Goal: Information Seeking & Learning: Stay updated

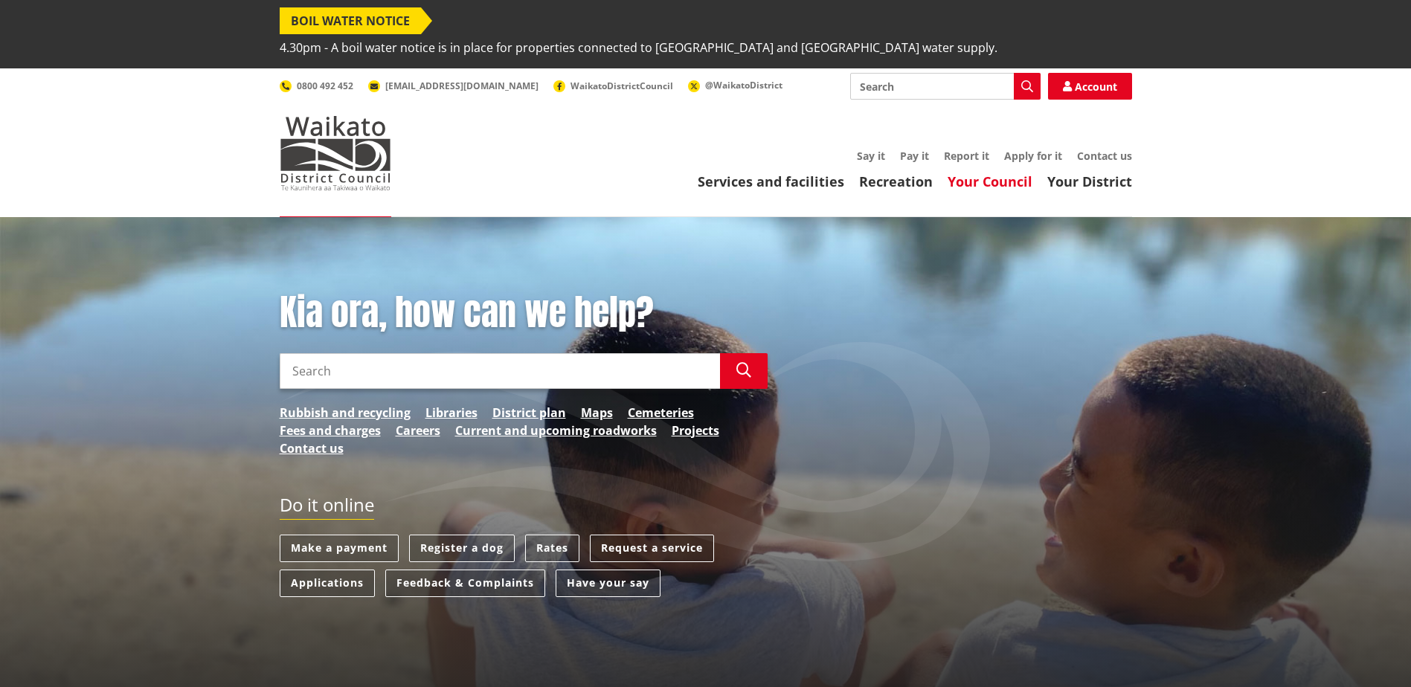
click at [999, 173] on link "Your Council" at bounding box center [989, 182] width 85 height 18
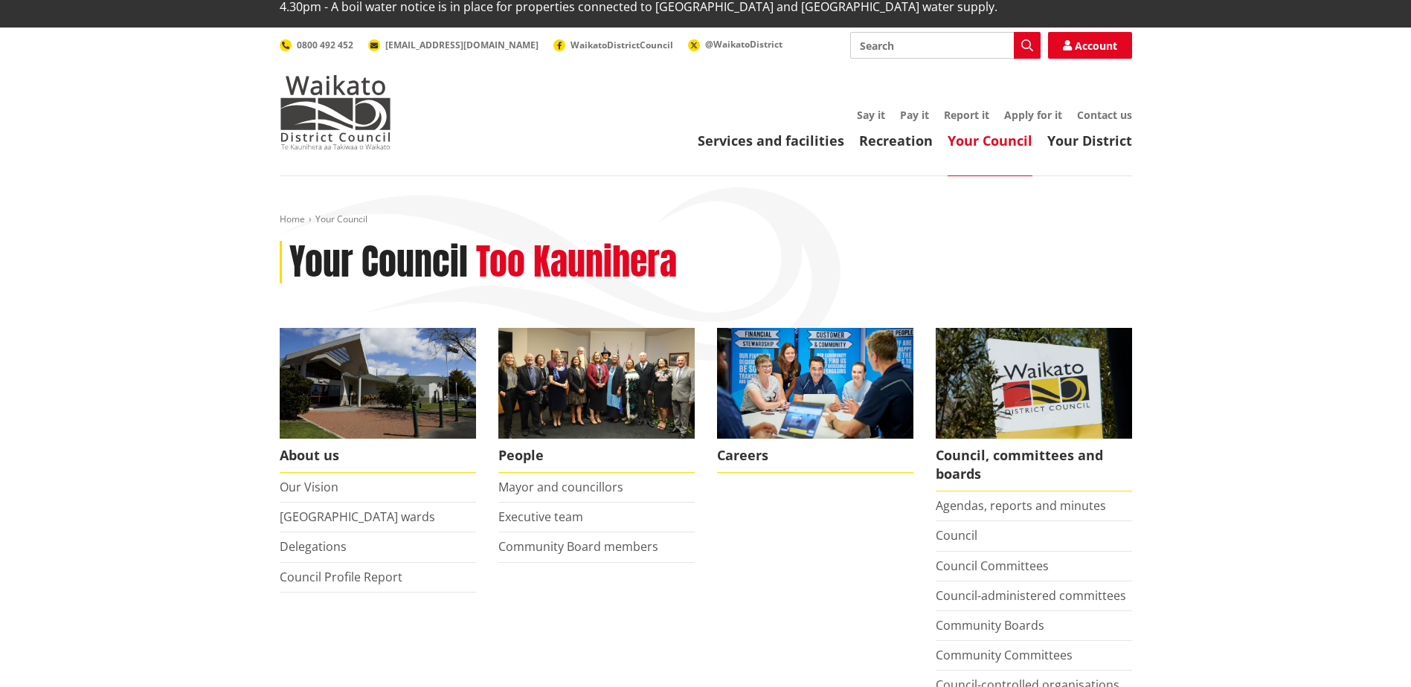
scroll to position [149, 0]
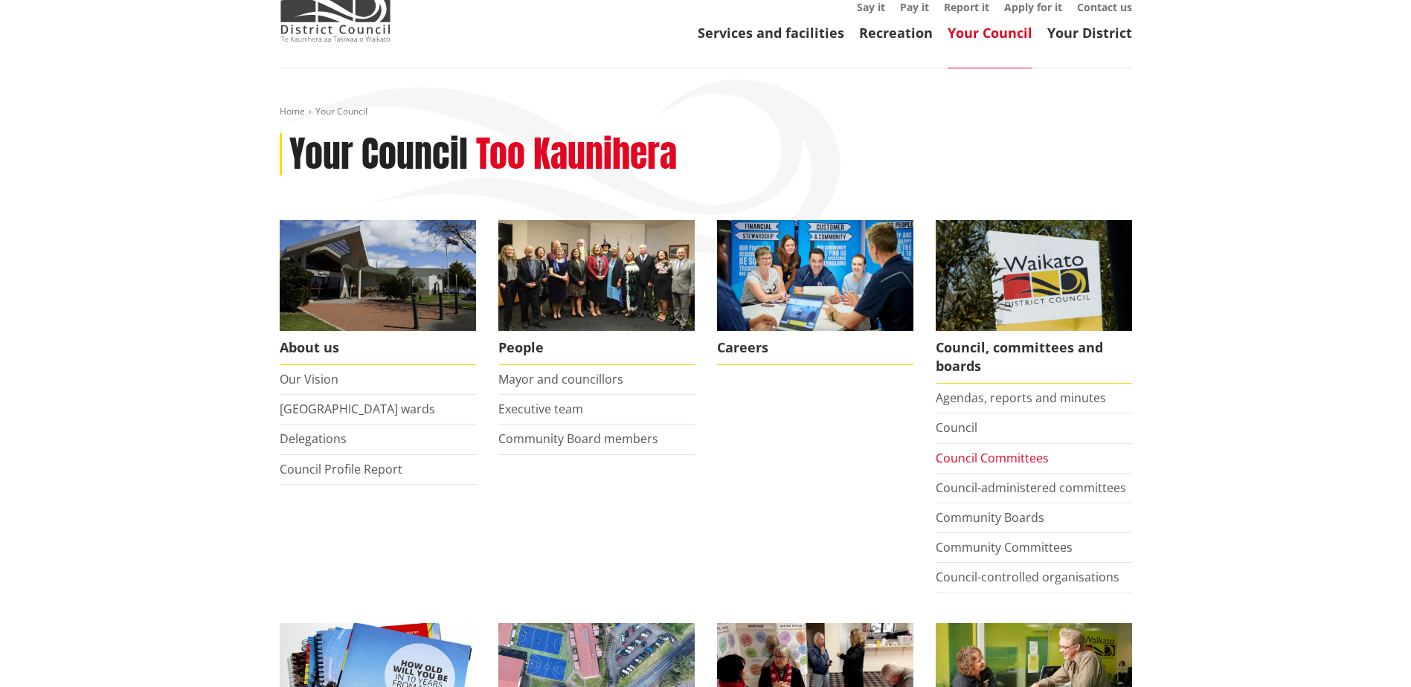
click at [1002, 450] on link "Council Committees" at bounding box center [992, 458] width 113 height 16
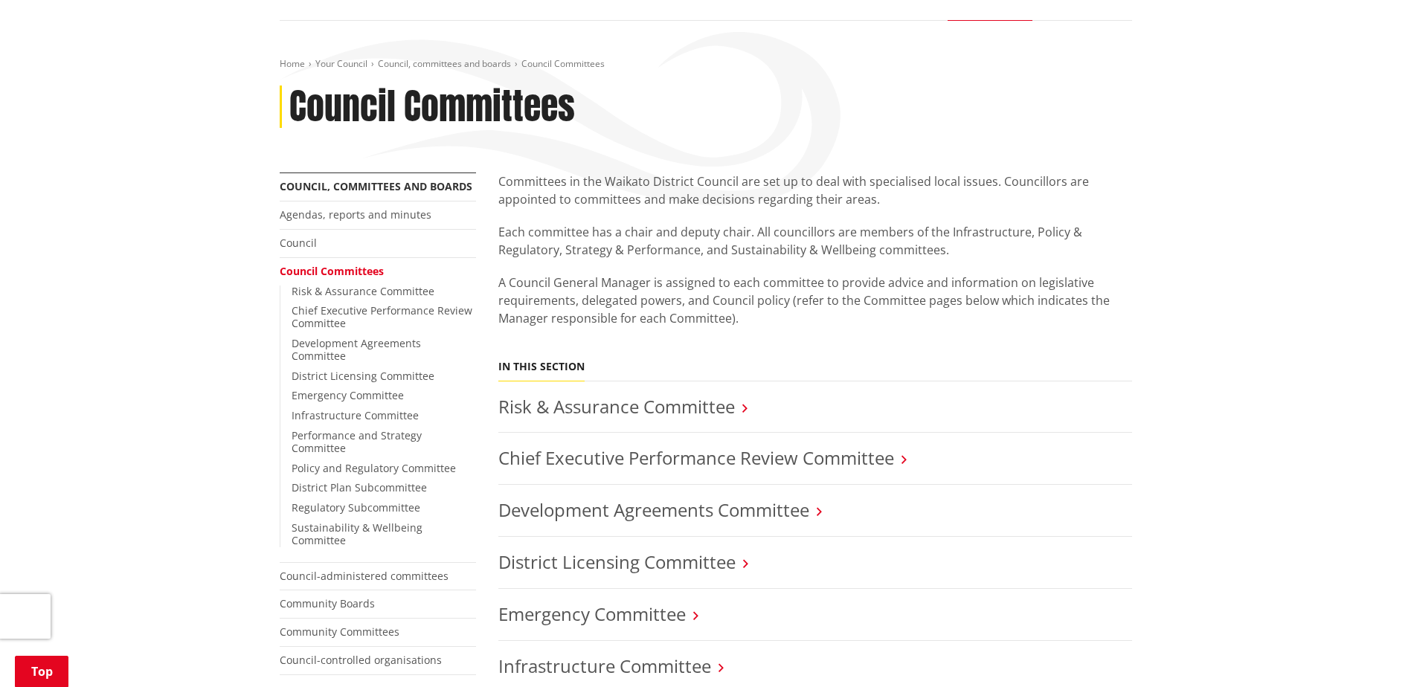
scroll to position [223, 0]
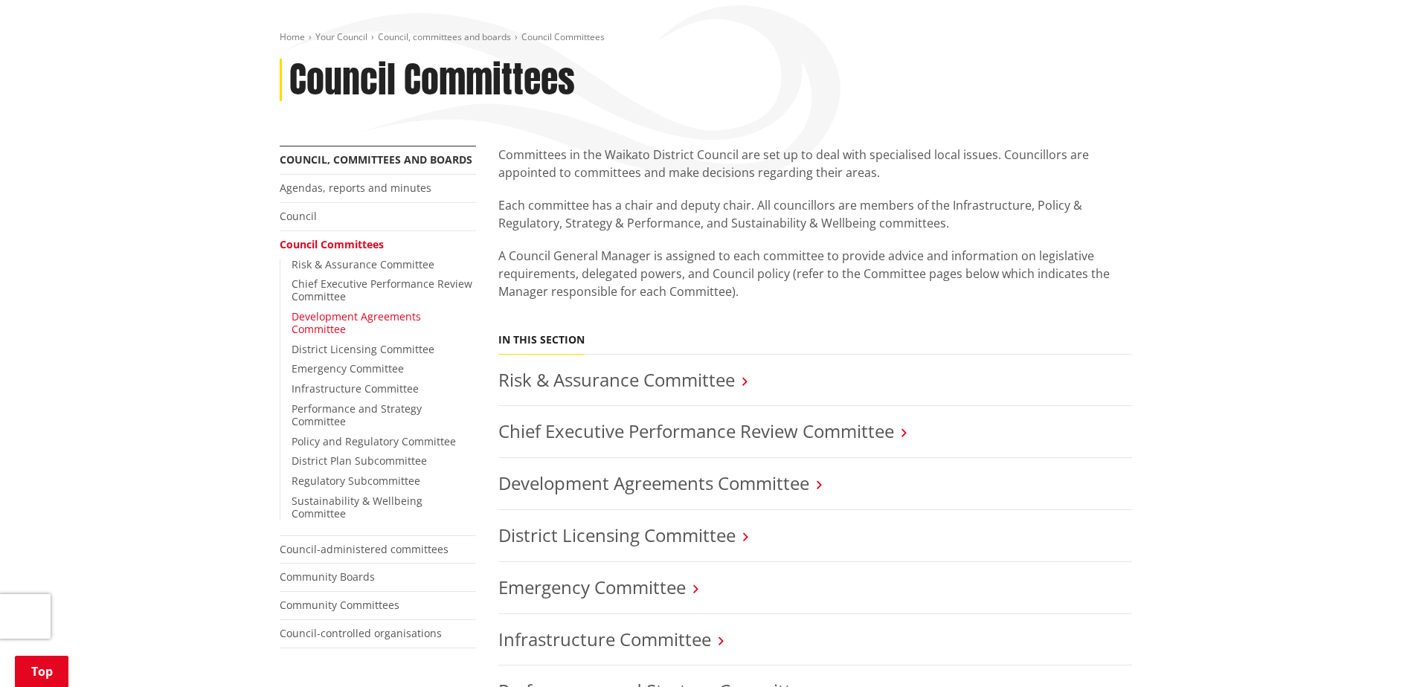
click at [407, 309] on link "Development Agreements Committee" at bounding box center [356, 322] width 129 height 27
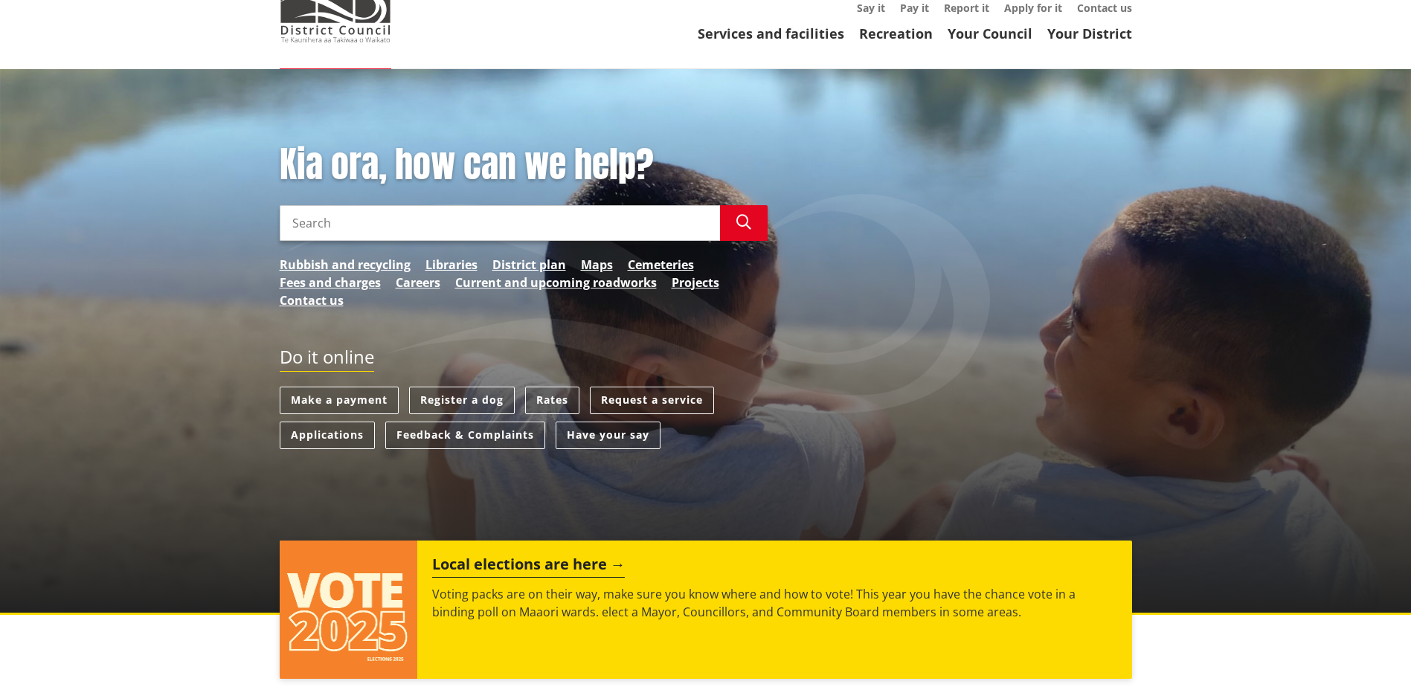
scroll to position [149, 0]
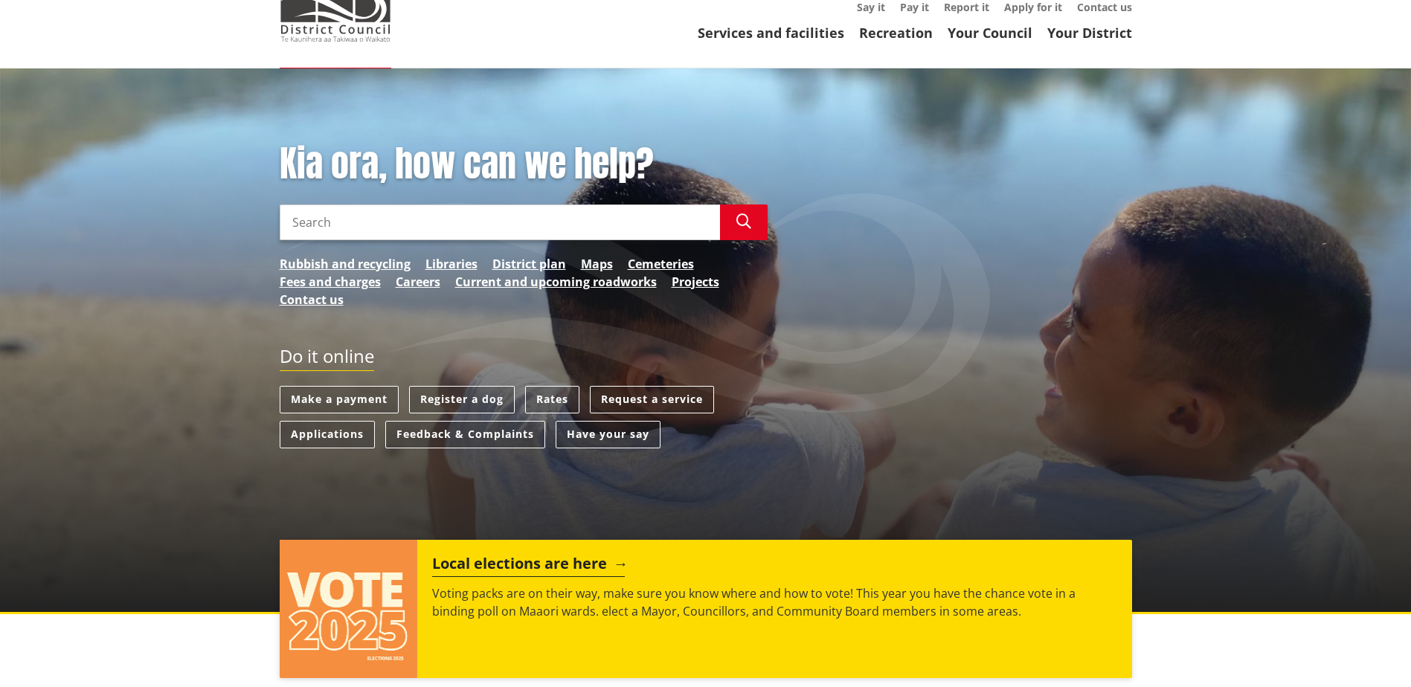
click at [510, 555] on h2 "Local elections are here" at bounding box center [528, 566] width 193 height 22
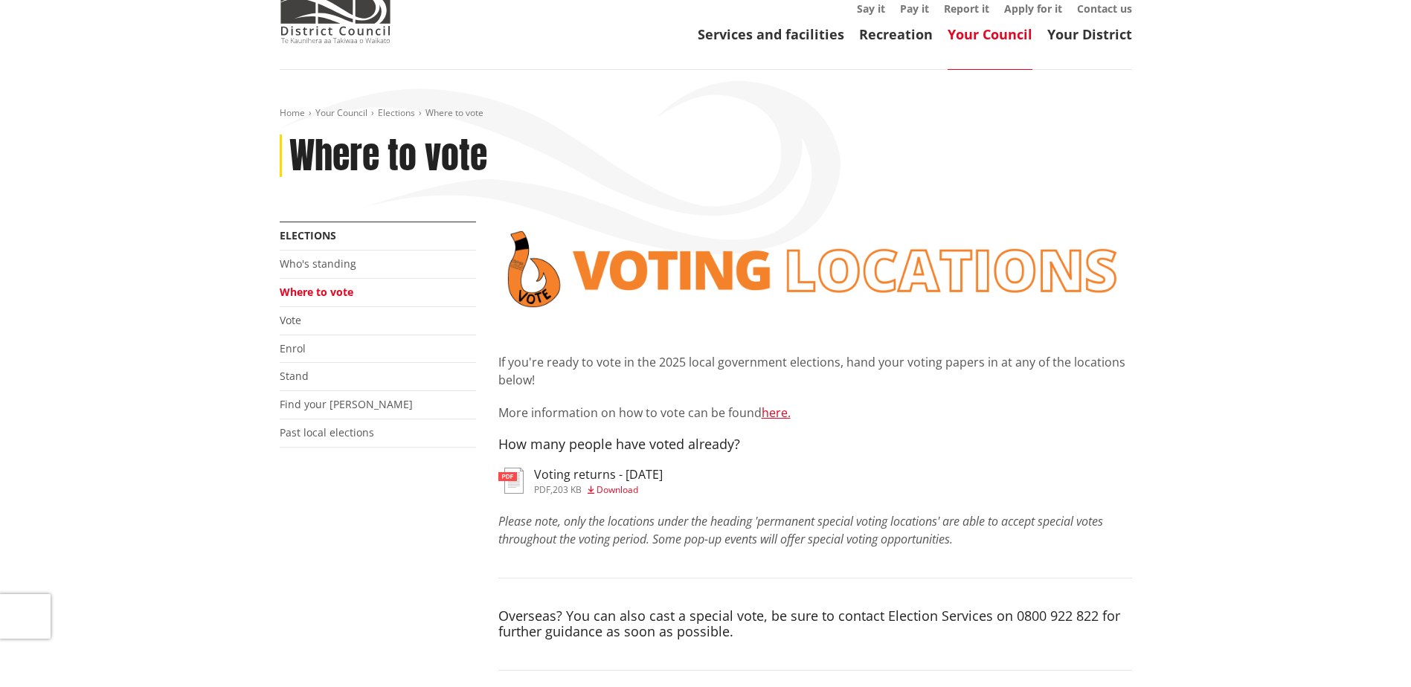
scroll to position [149, 0]
click at [605, 466] on h3 "Voting returns - [DATE]" at bounding box center [598, 473] width 129 height 14
